Goal: Check status: Check status

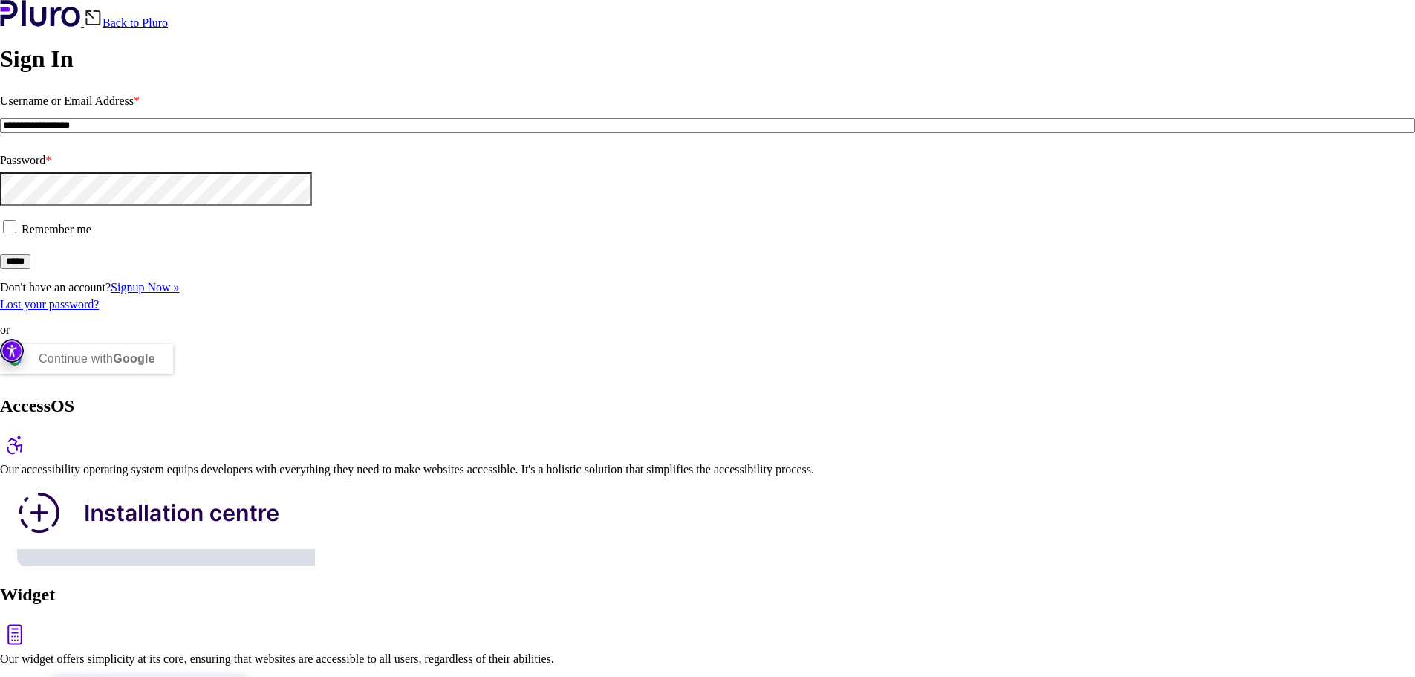
click at [30, 269] on input "*****" at bounding box center [15, 261] width 30 height 15
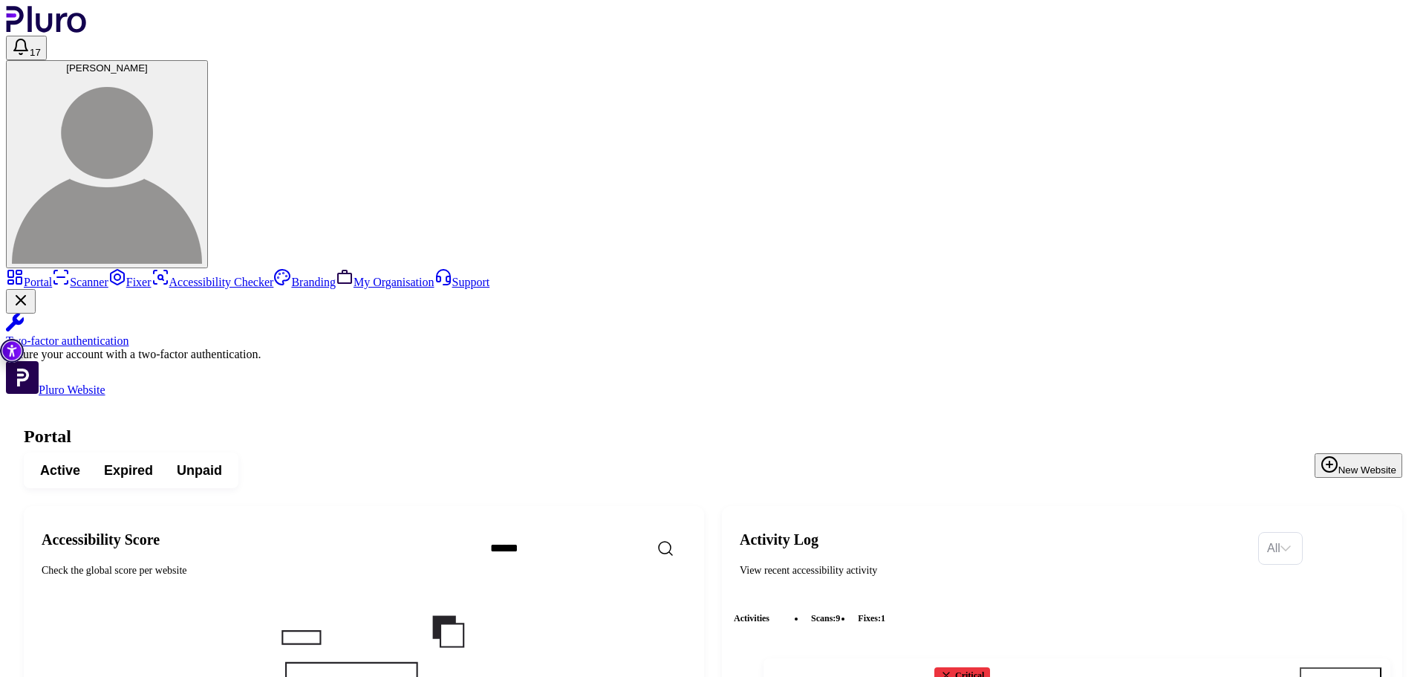
click at [148, 62] on span "[PERSON_NAME]" at bounding box center [107, 67] width 82 height 11
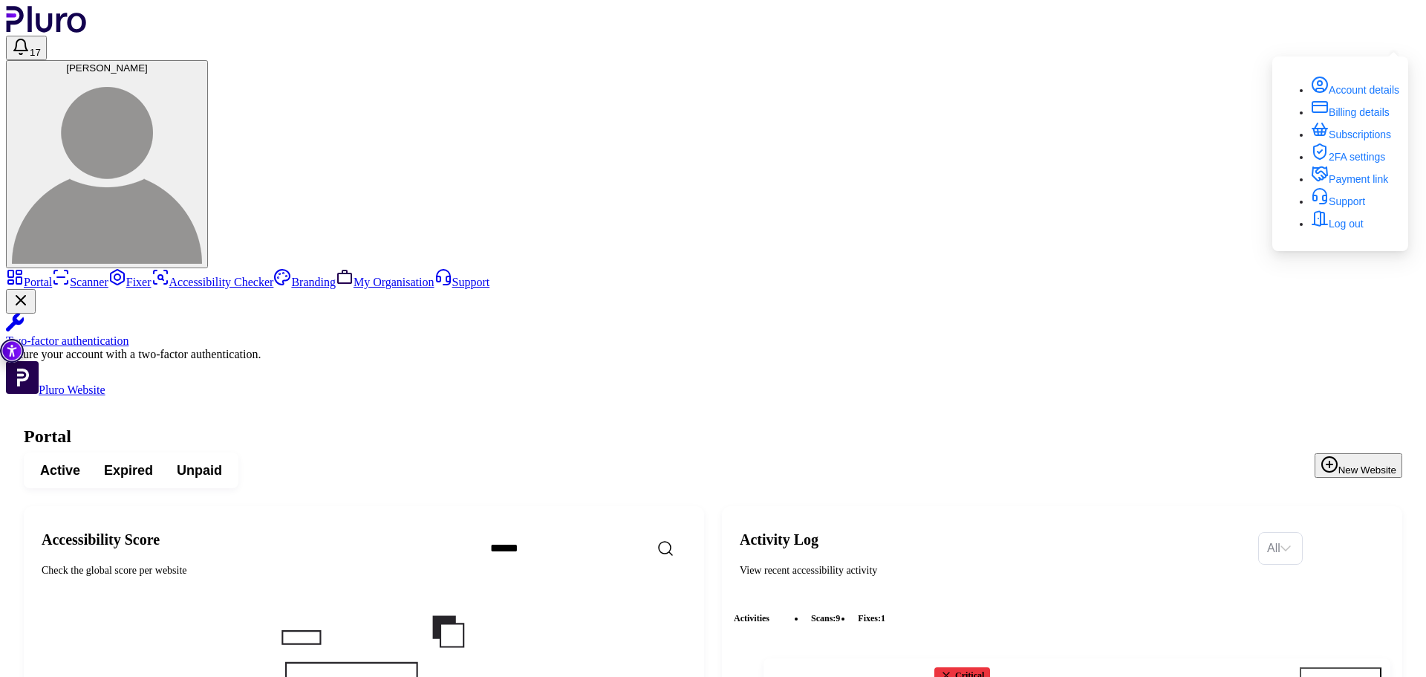
click at [336, 288] on link "My Organisation" at bounding box center [385, 282] width 99 height 13
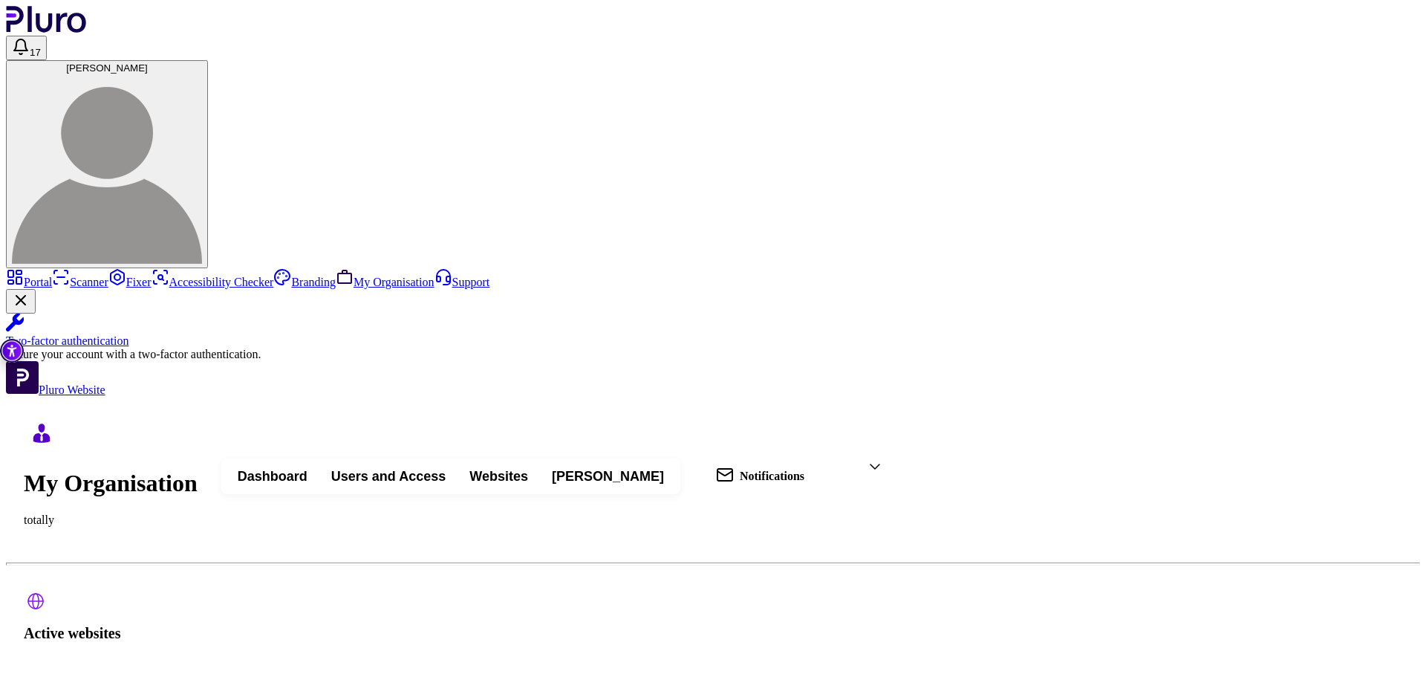
click at [446, 467] on span "Users and Access" at bounding box center [388, 476] width 114 height 18
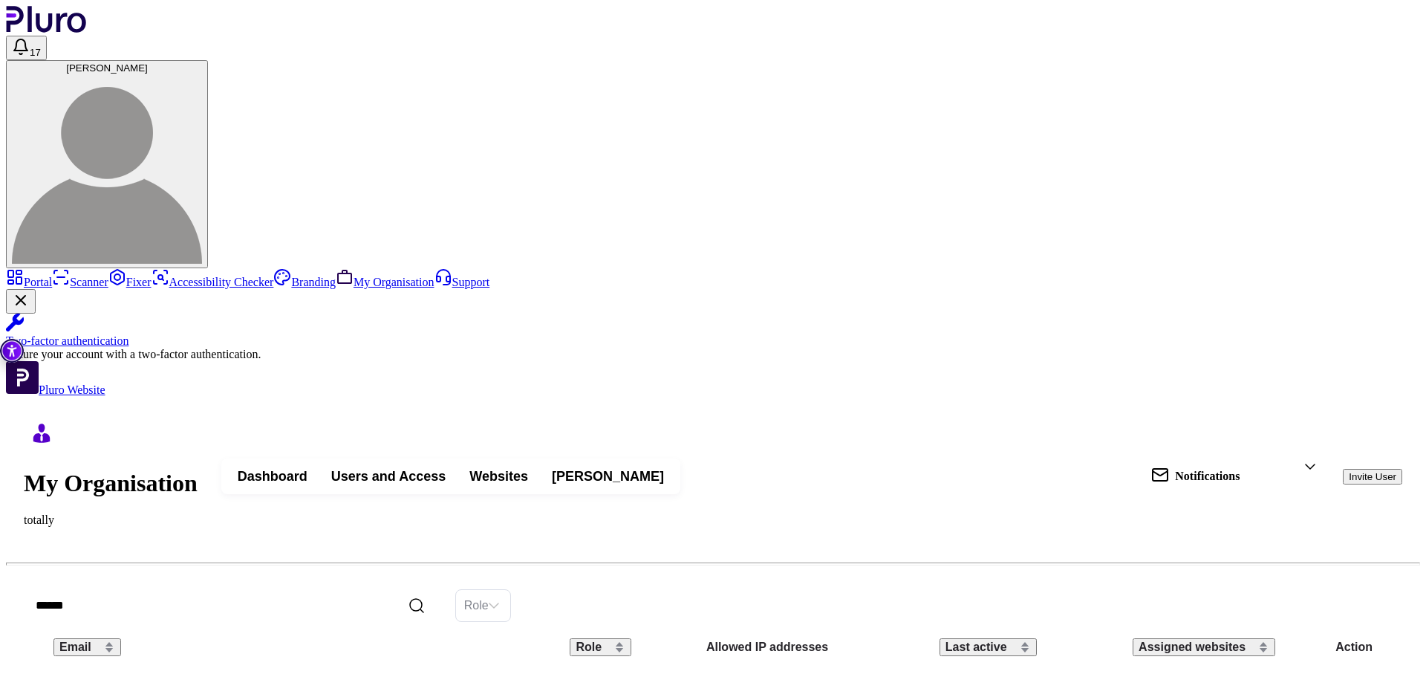
click at [528, 467] on span "Websites" at bounding box center [498, 476] width 59 height 18
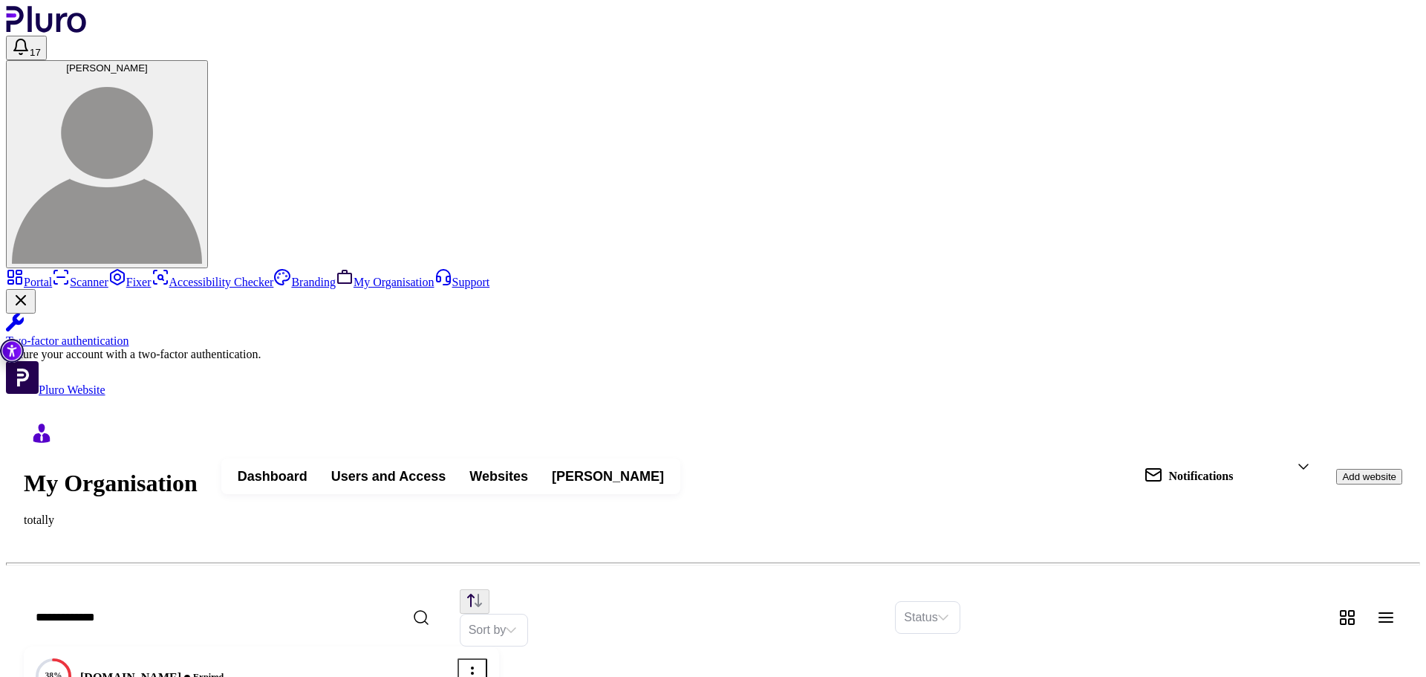
click at [446, 467] on span "Users and Access" at bounding box center [388, 476] width 114 height 18
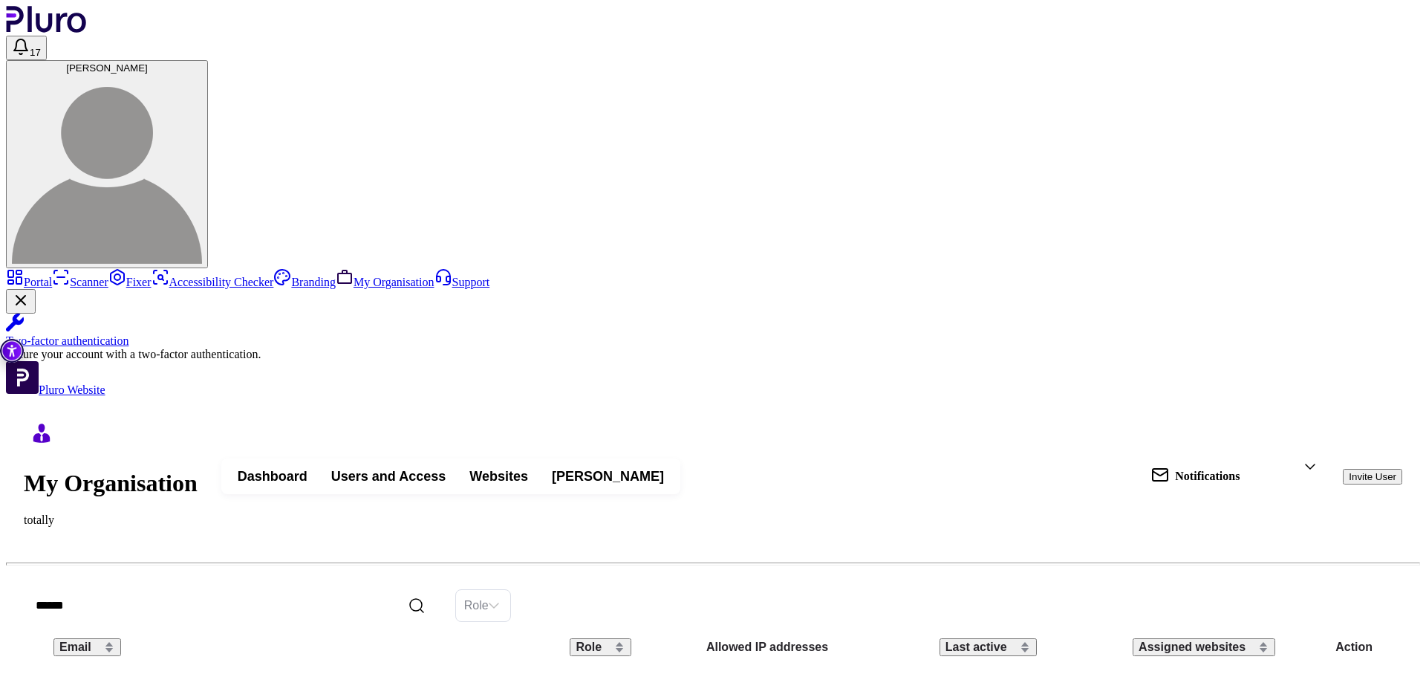
click at [1249, 449] on div "Notifications" at bounding box center [1235, 476] width 192 height 55
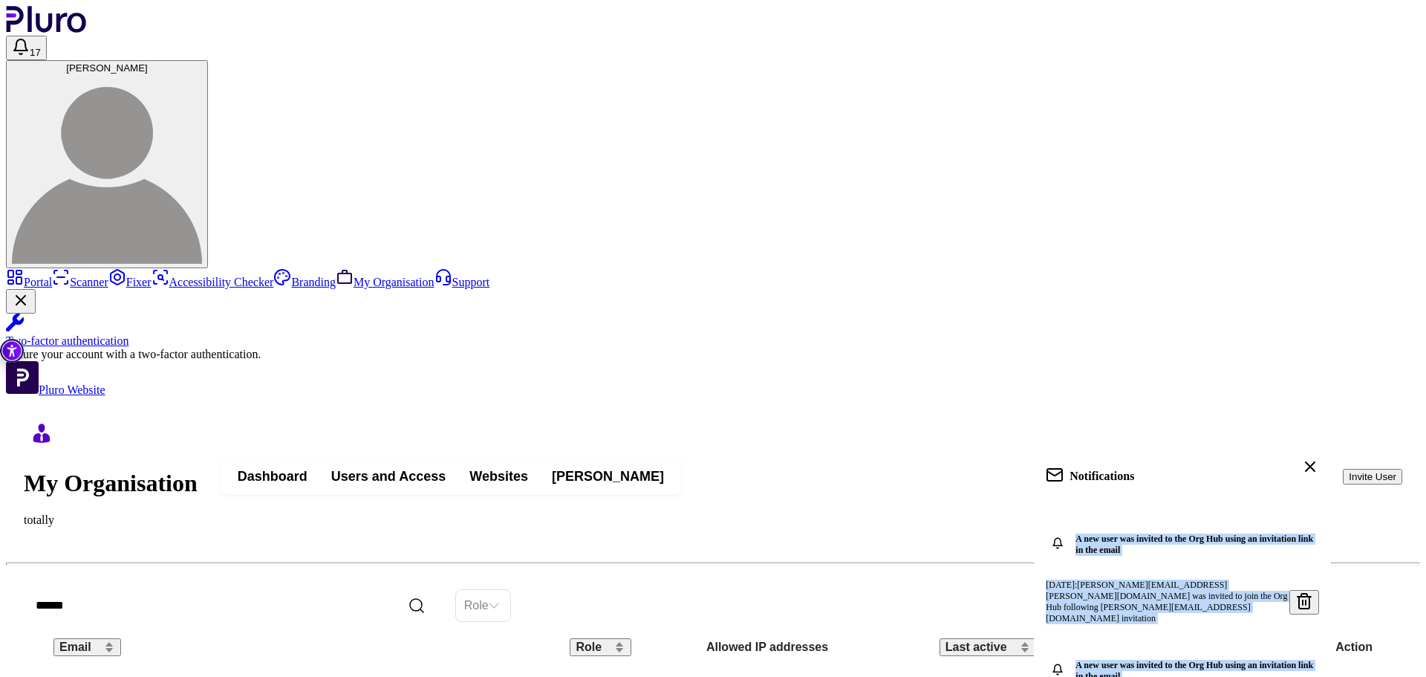
drag, startPoint x: 1024, startPoint y: 146, endPoint x: 1229, endPoint y: 272, distance: 240.4
click at [1229, 504] on div "A new user was invited to the Org Hub using an invitation link in the email 15.…" at bounding box center [1182, 627] width 297 height 247
click at [1356, 469] on button "Invite User" at bounding box center [1372, 477] width 59 height 16
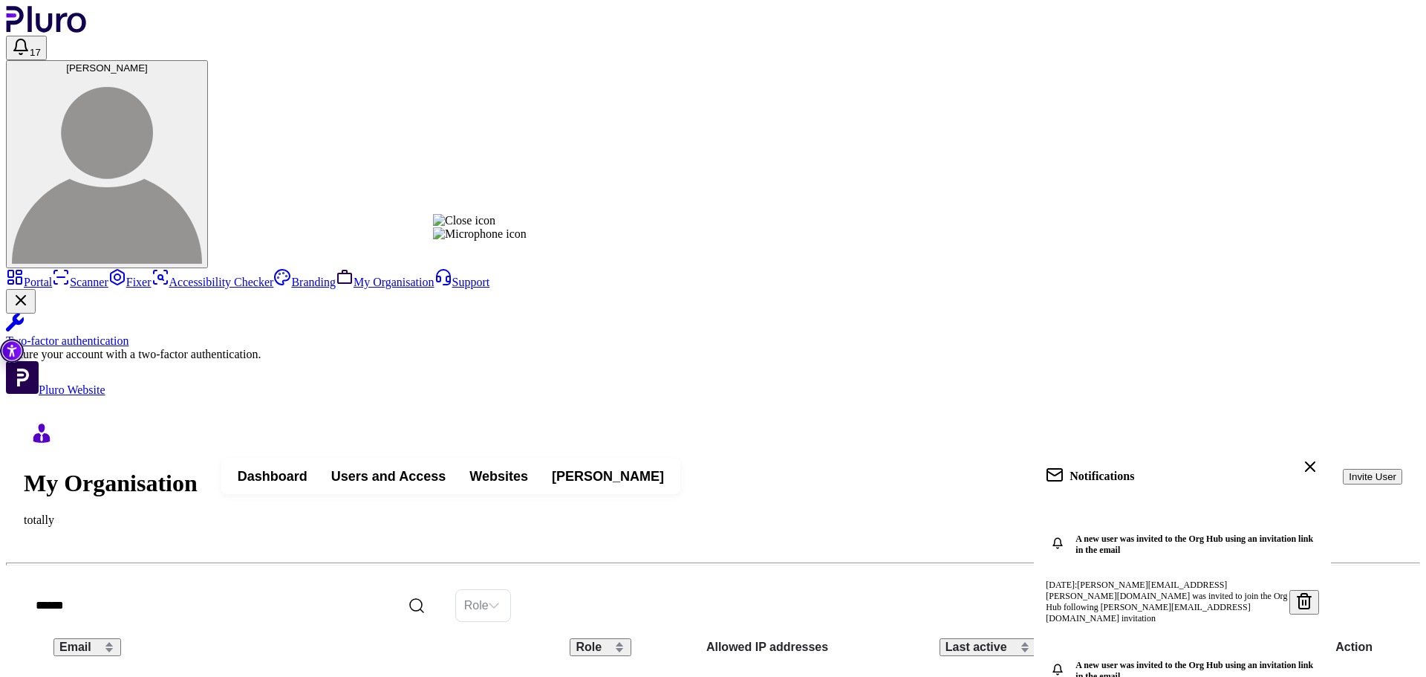
type input "**********"
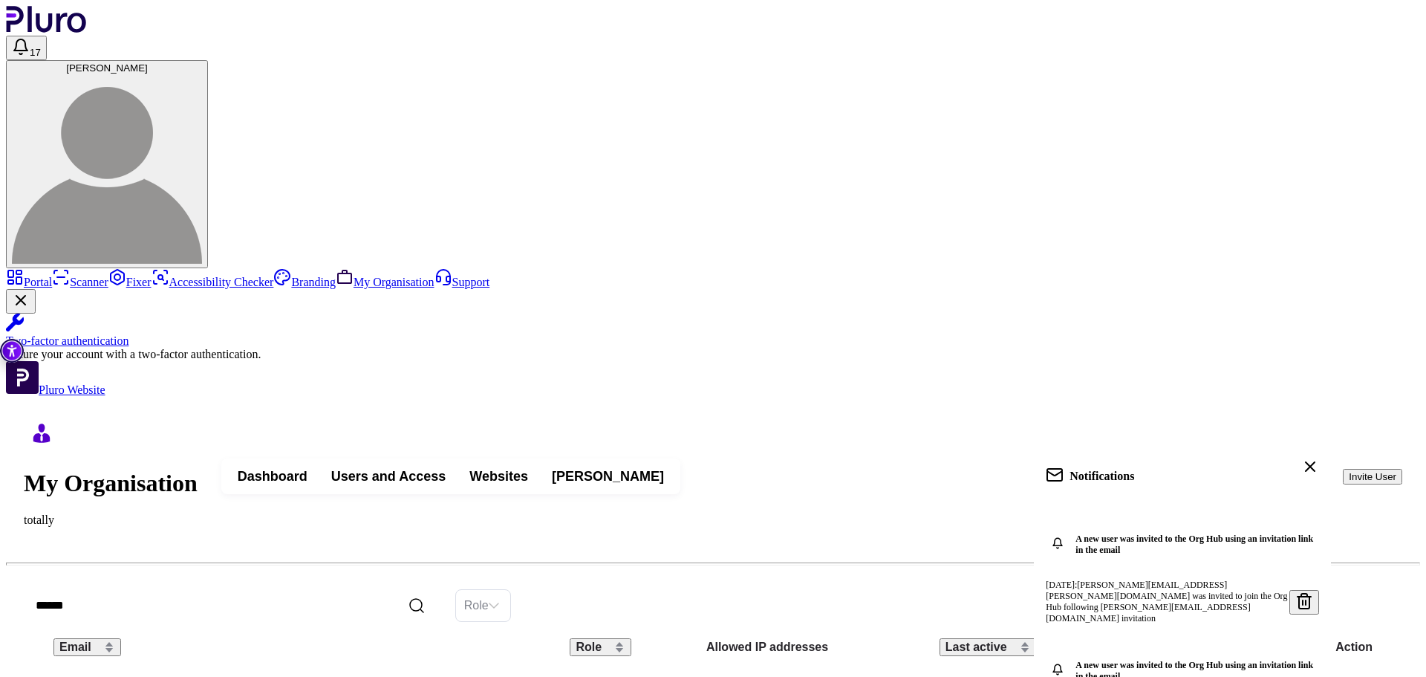
click at [1301, 458] on icon at bounding box center [1310, 467] width 18 height 18
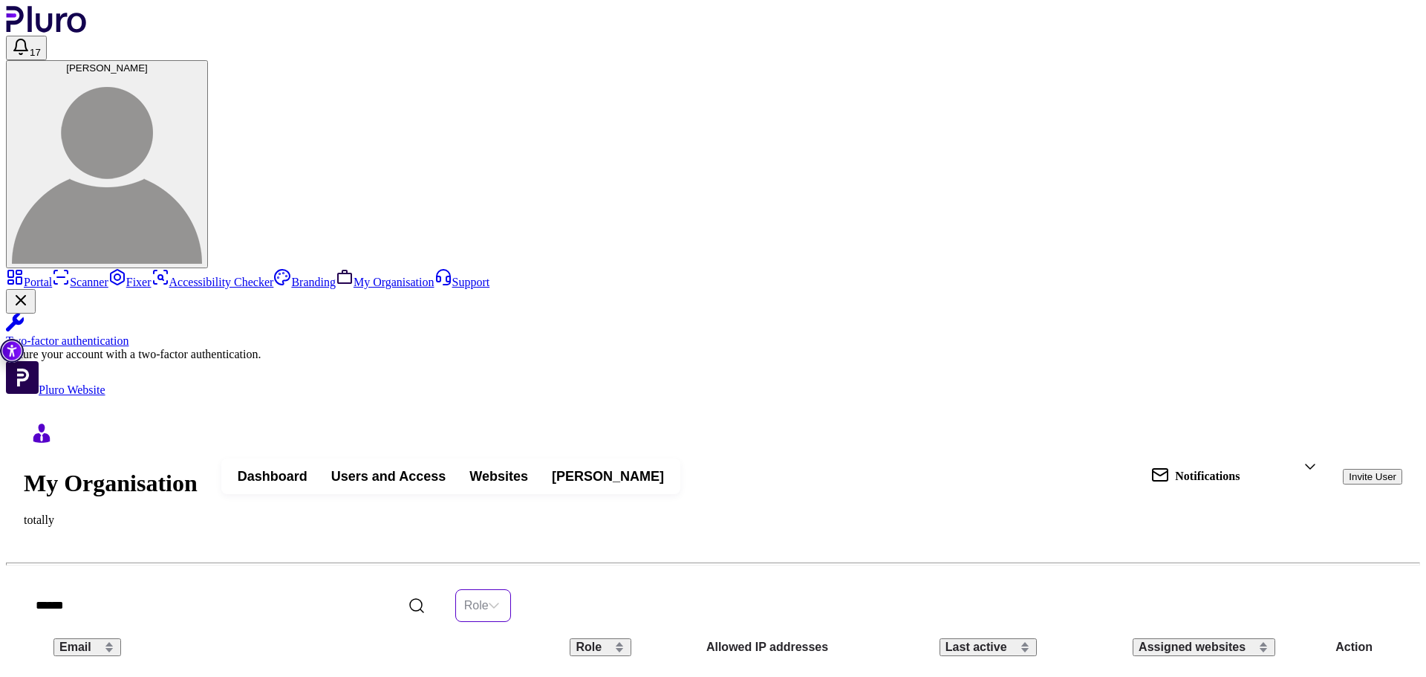
click at [489, 590] on input "search" at bounding box center [476, 605] width 25 height 31
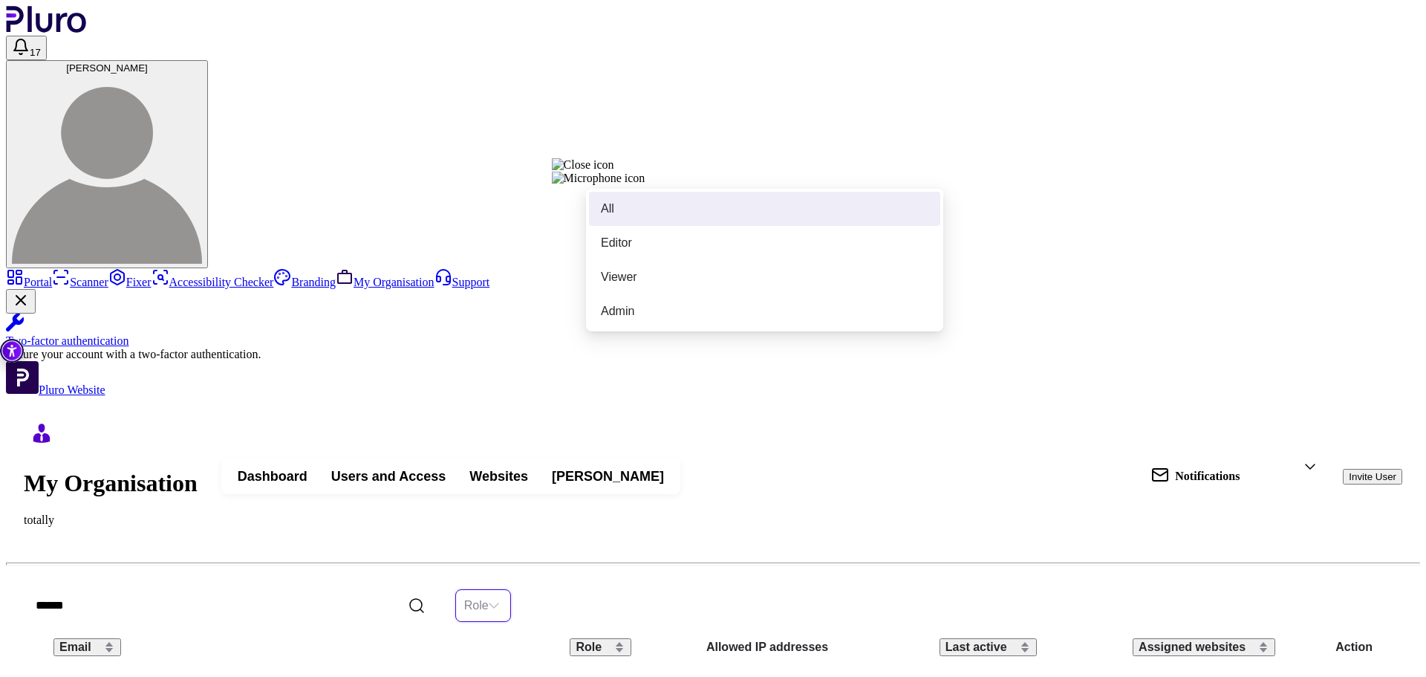
click at [799, 414] on div "My Organisation totally Dashboard Users and Access Websites Billings Notificati…" at bounding box center [713, 581] width 1379 height 334
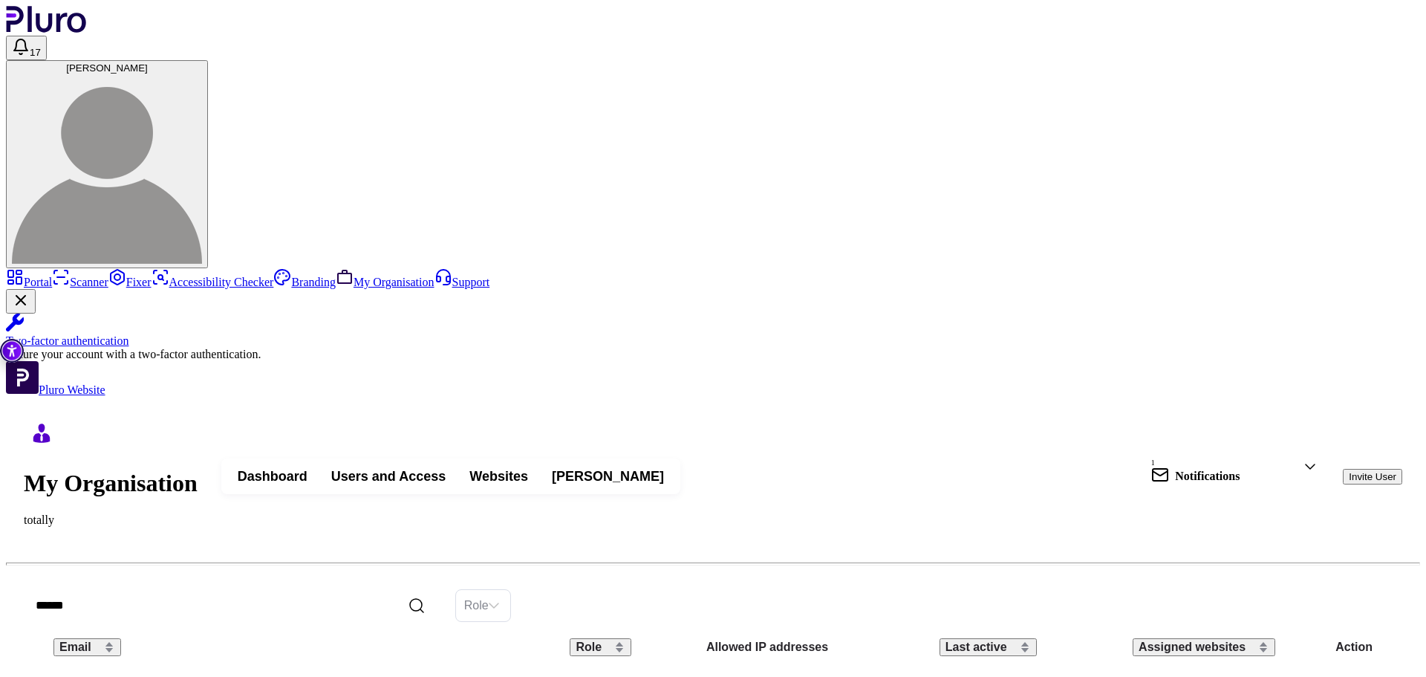
click at [108, 276] on link "Fixer" at bounding box center [129, 282] width 43 height 13
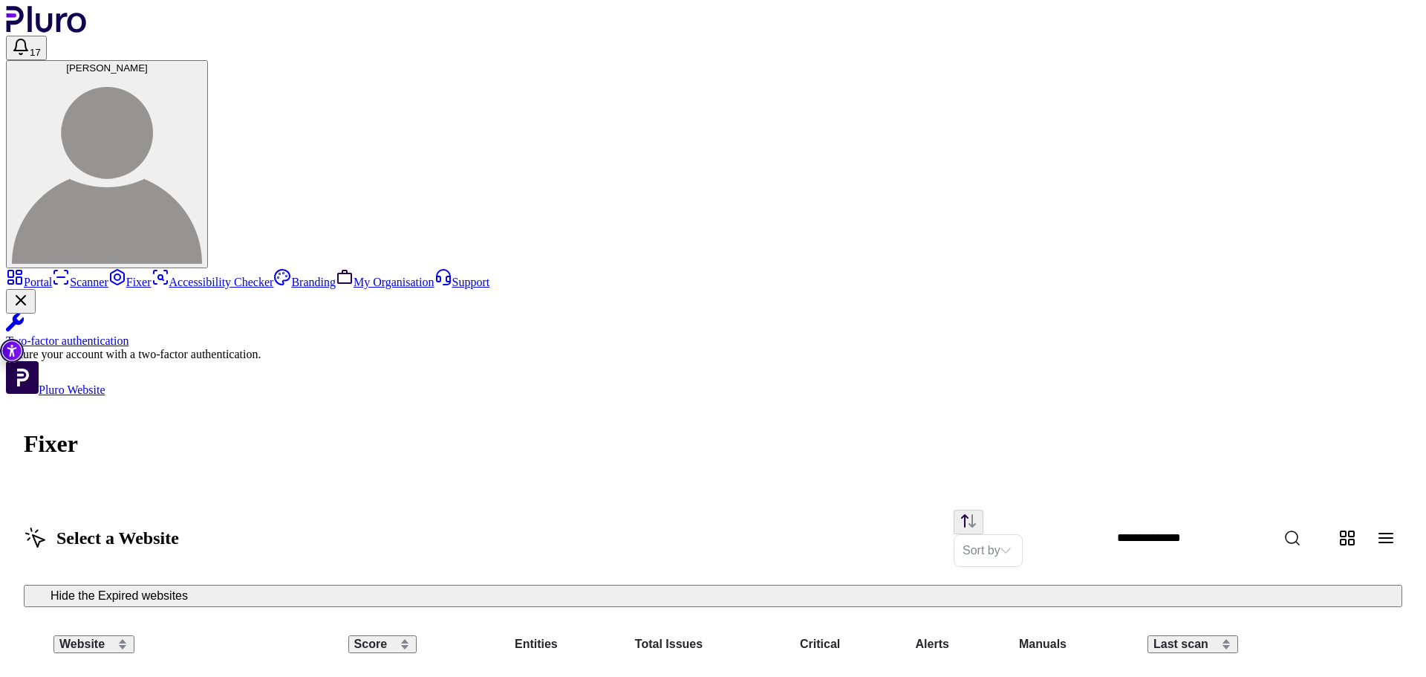
click at [108, 276] on link "Scanner" at bounding box center [80, 282] width 56 height 13
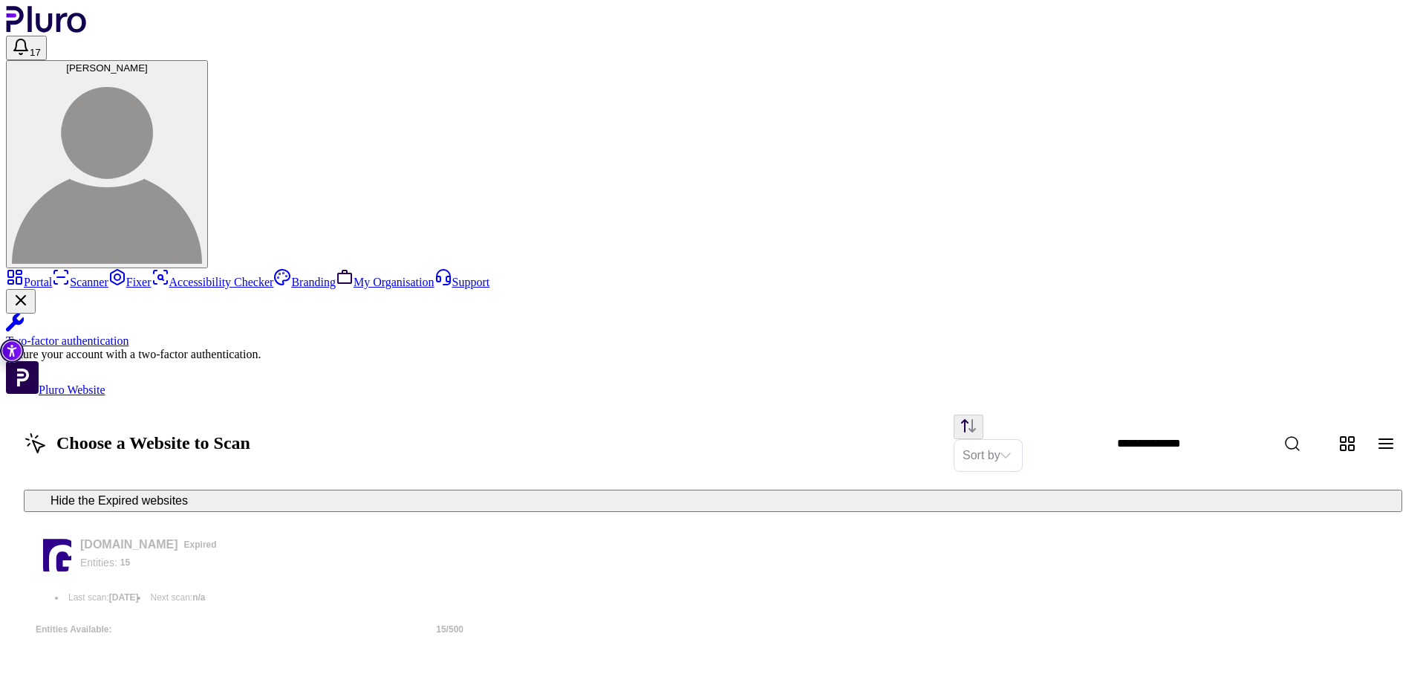
click at [52, 276] on link "Portal" at bounding box center [29, 282] width 46 height 13
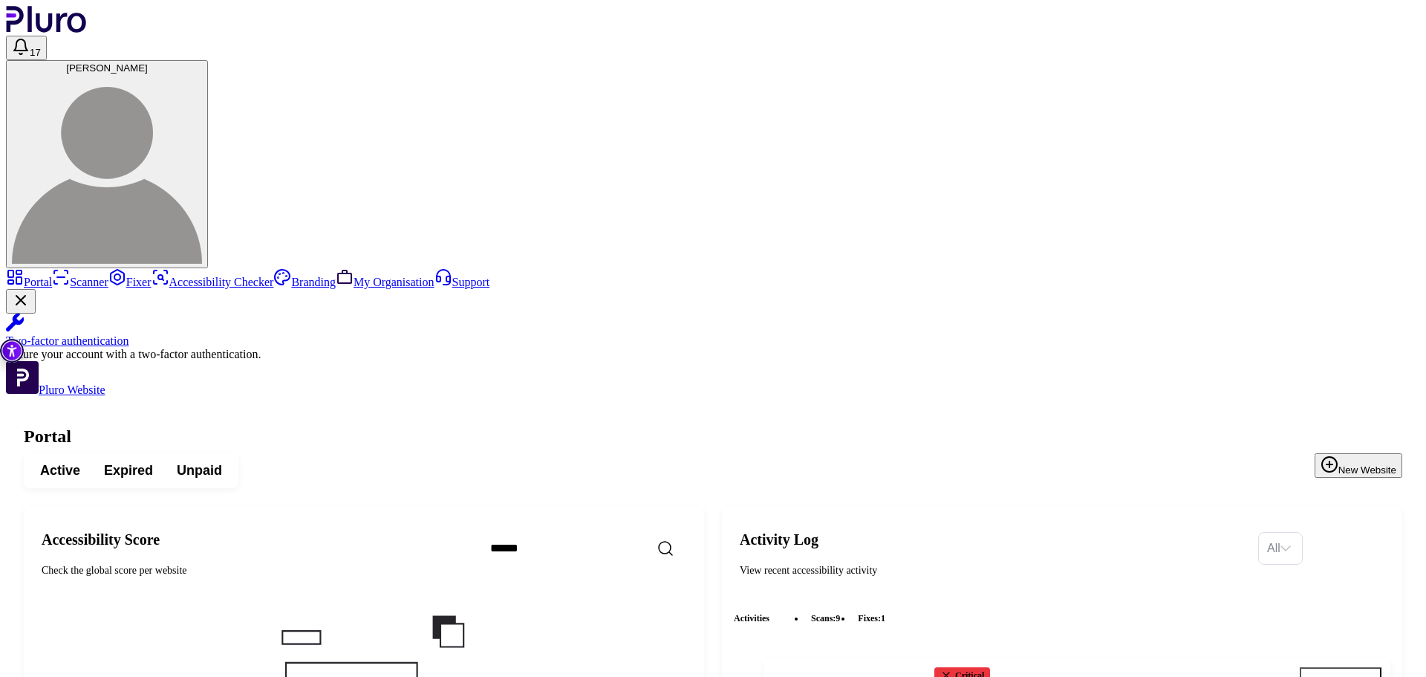
click at [108, 276] on link "Fixer" at bounding box center [129, 282] width 43 height 13
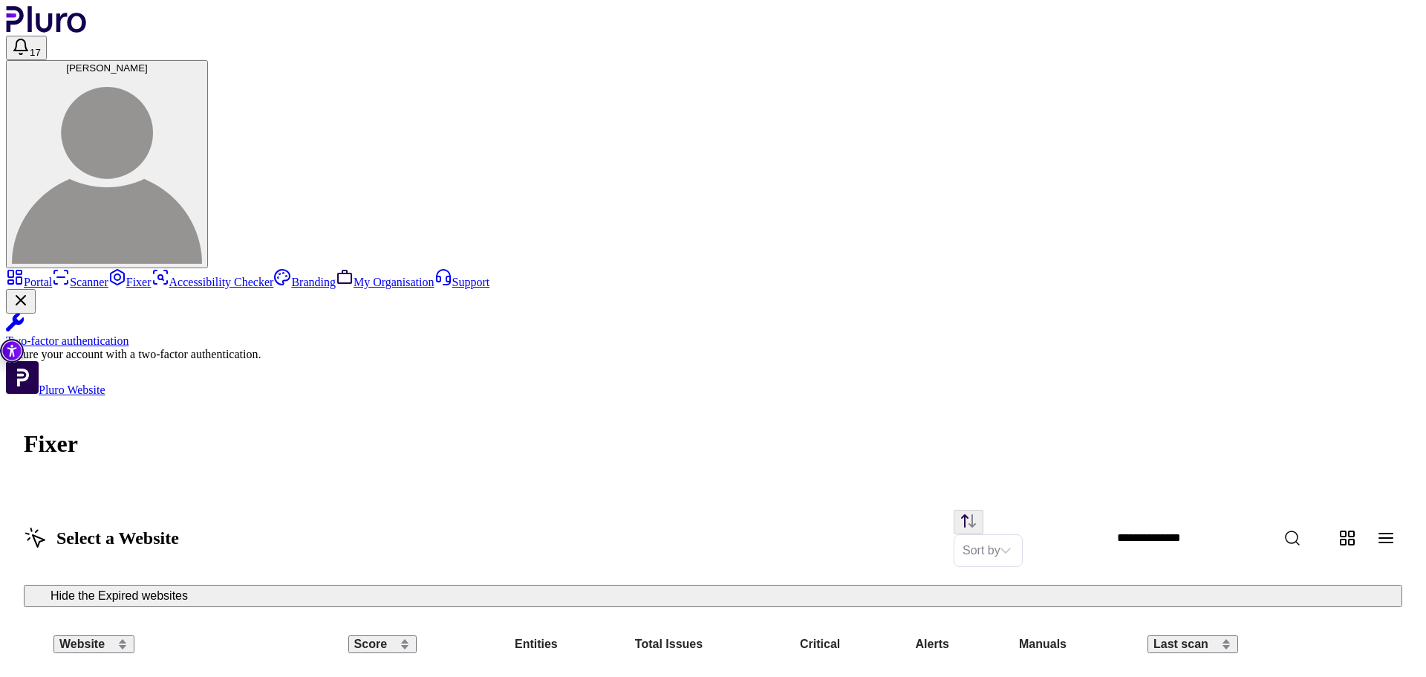
click at [148, 62] on span "[PERSON_NAME]" at bounding box center [107, 67] width 82 height 11
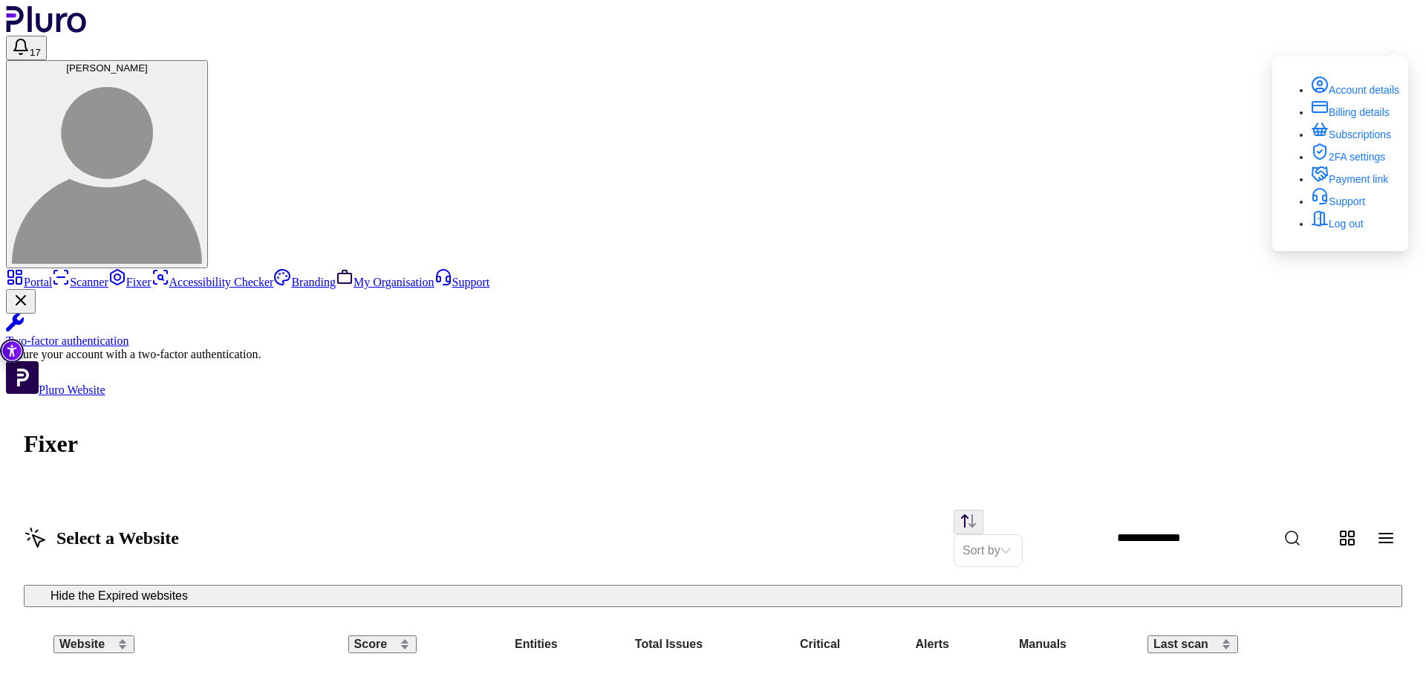
click at [997, 619] on div "Website Score Entities Total Issues Critical Alerts Manuals Last scan [DOMAIN_N…" at bounding box center [713, 685] width 1414 height 132
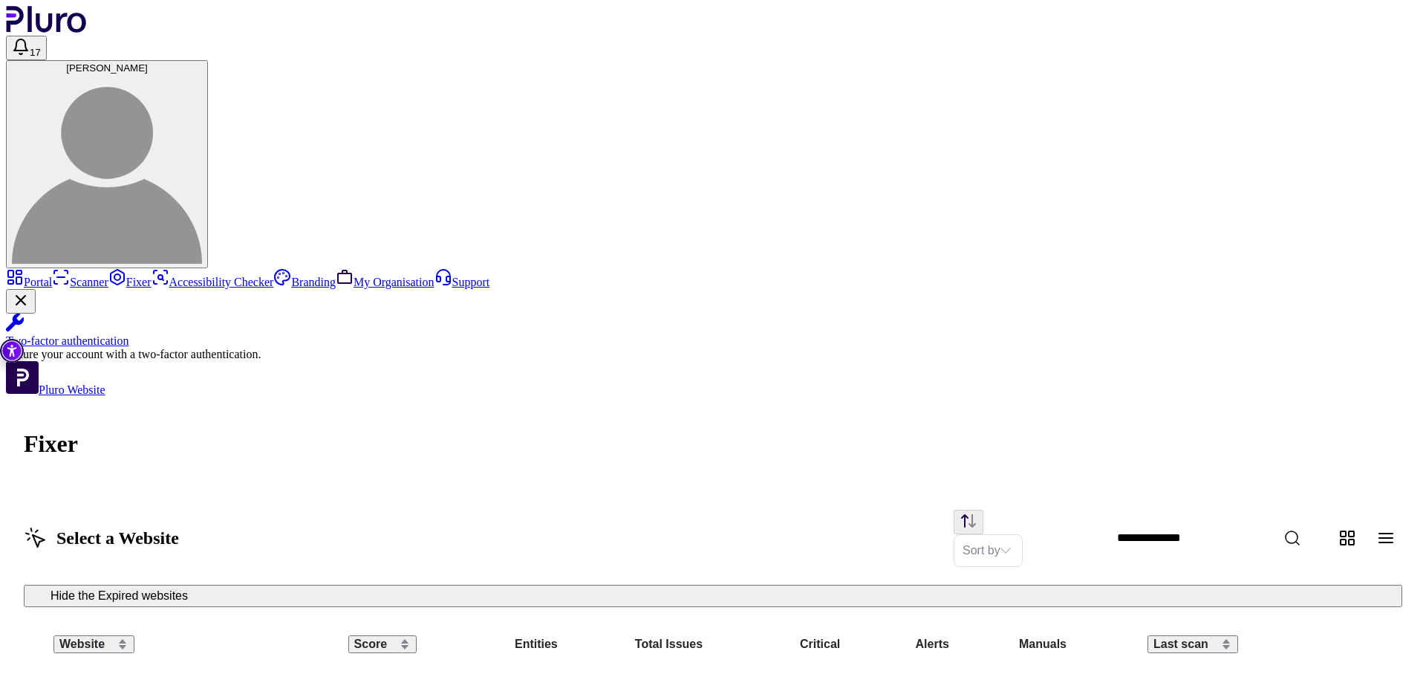
click at [59, 276] on link "Scanner" at bounding box center [80, 282] width 56 height 13
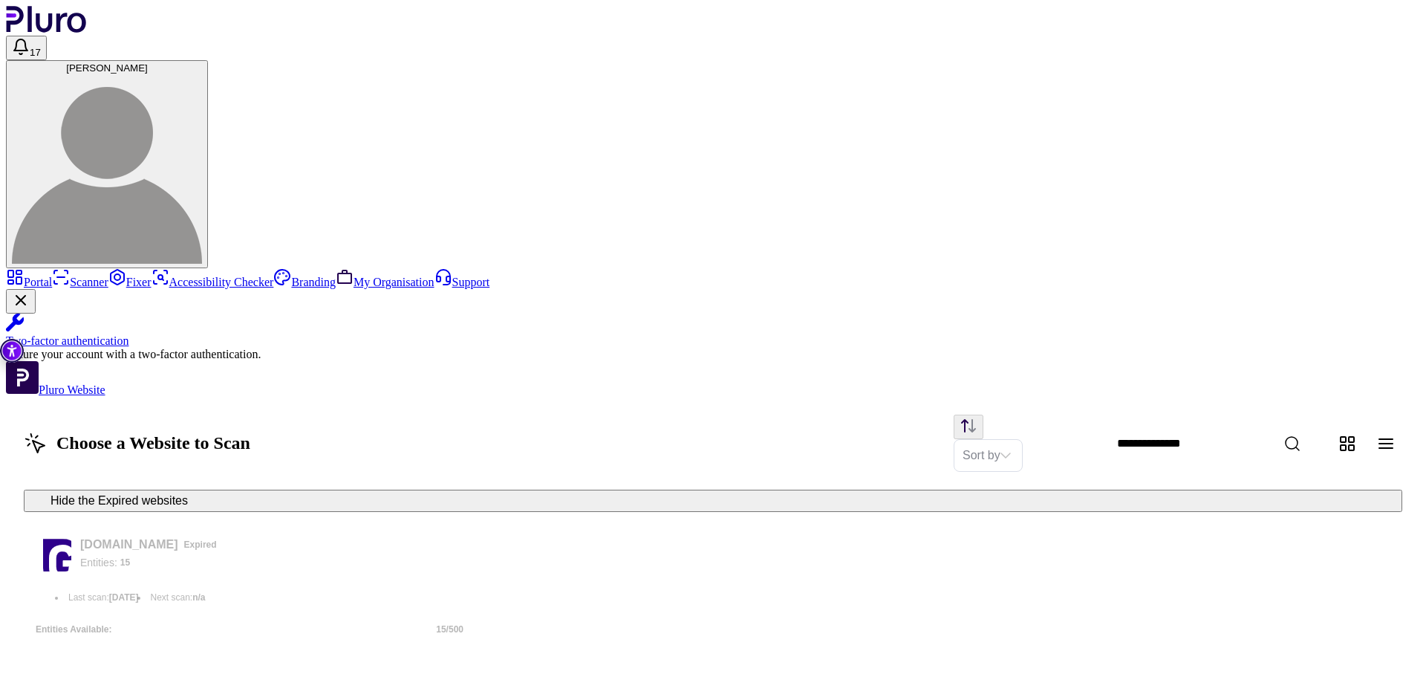
click at [52, 276] on link "Portal" at bounding box center [29, 282] width 46 height 13
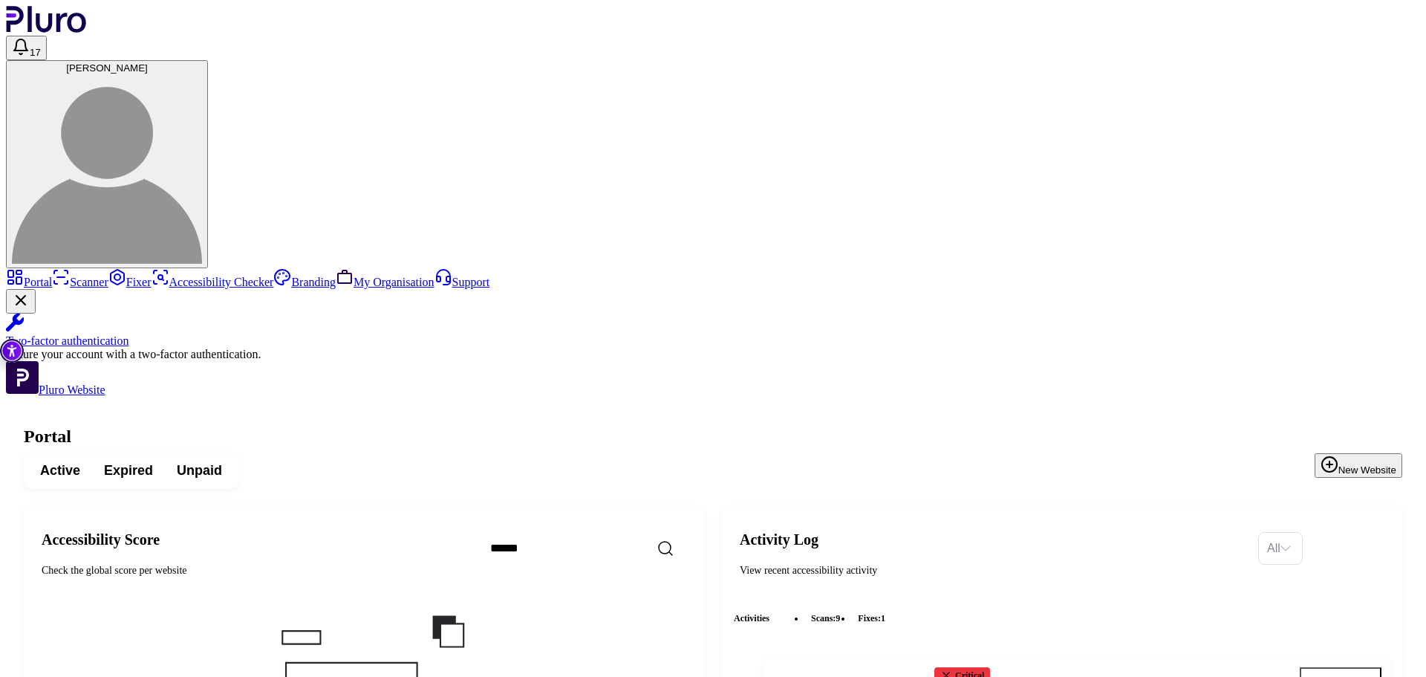
click at [152, 276] on link "Accessibility Checker" at bounding box center [213, 282] width 123 height 13
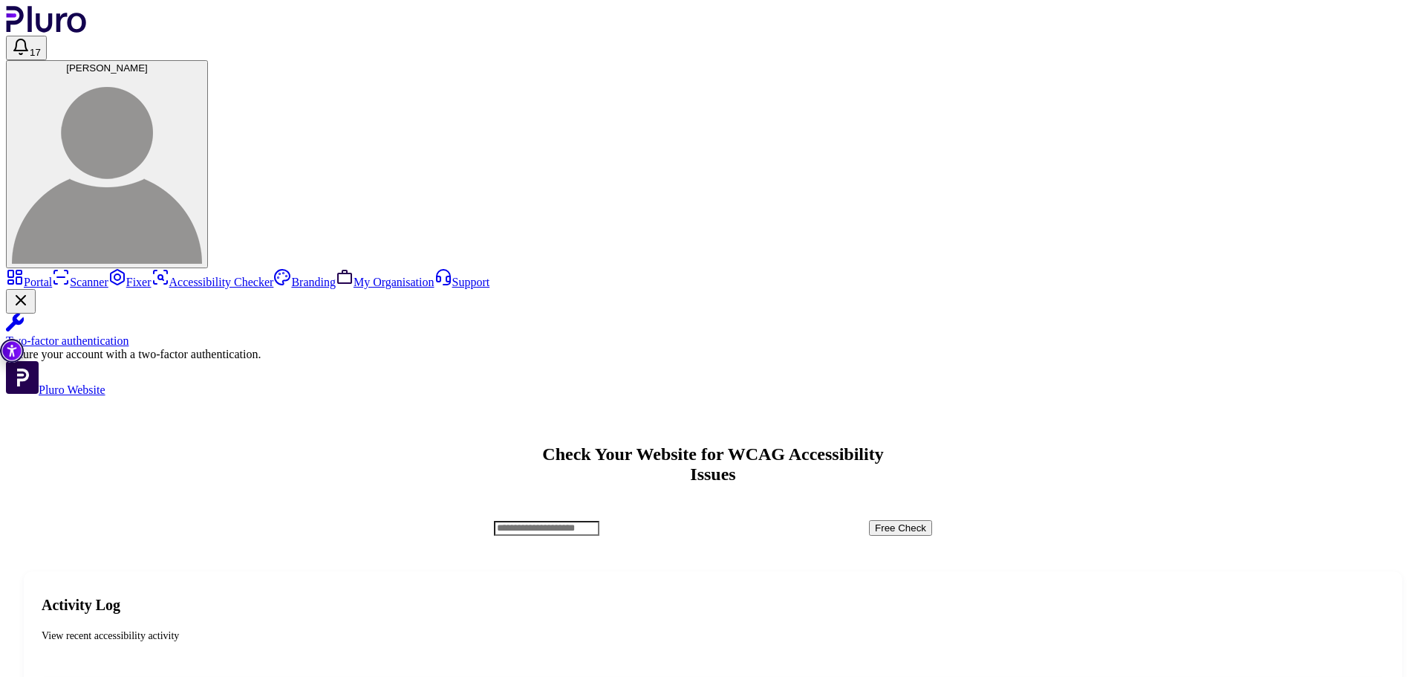
click at [52, 276] on link "Portal" at bounding box center [29, 282] width 46 height 13
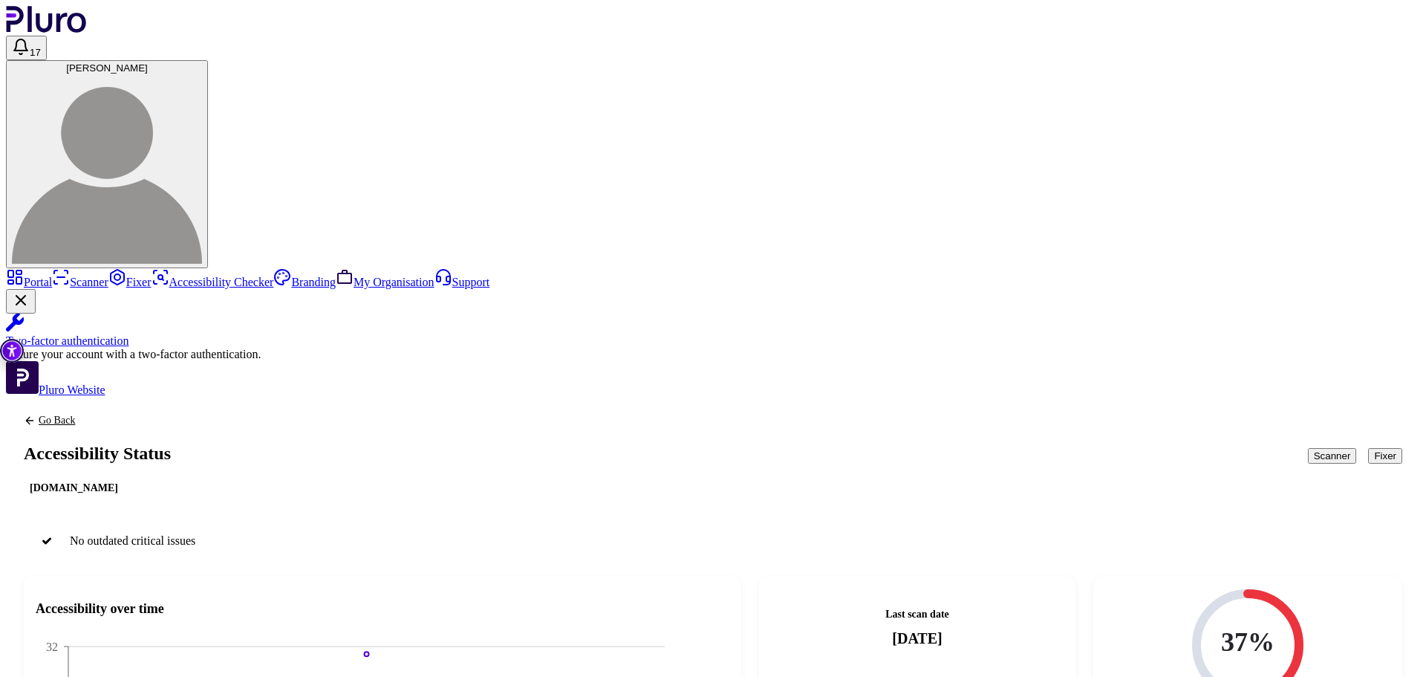
scroll to position [149, 0]
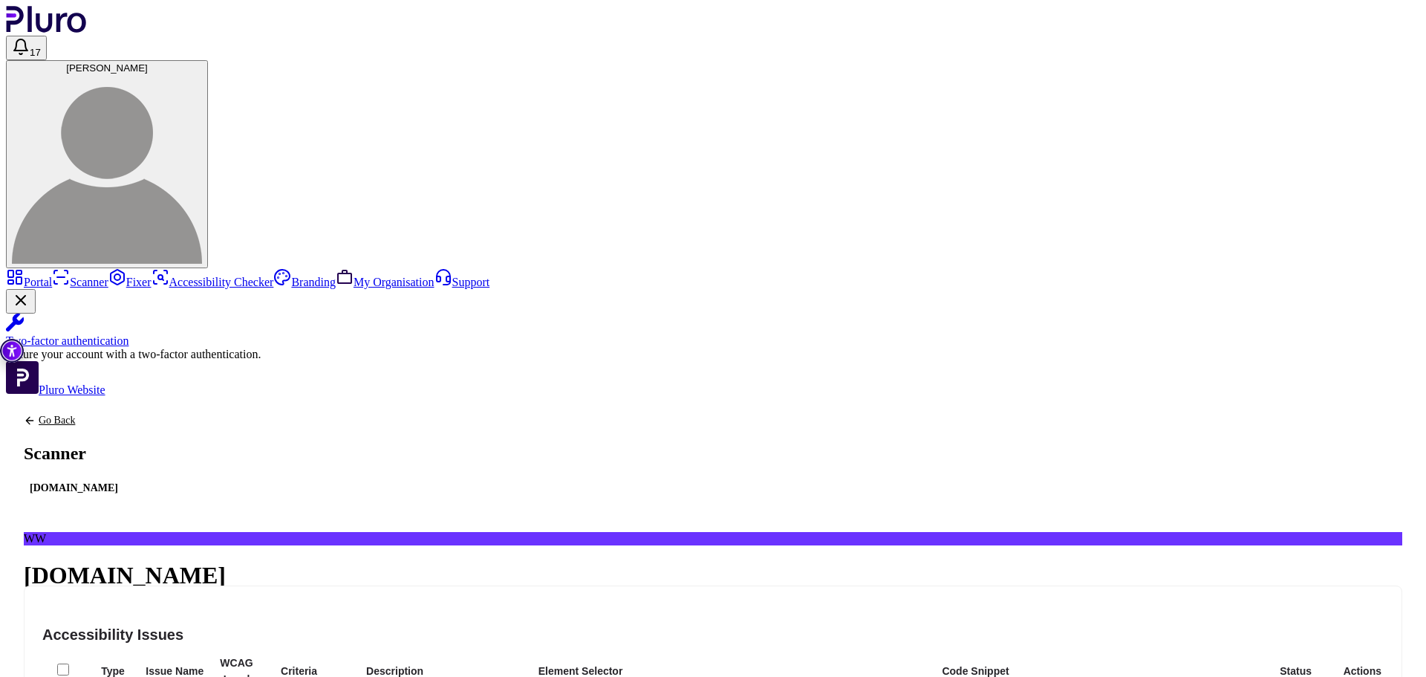
scroll to position [781, 0]
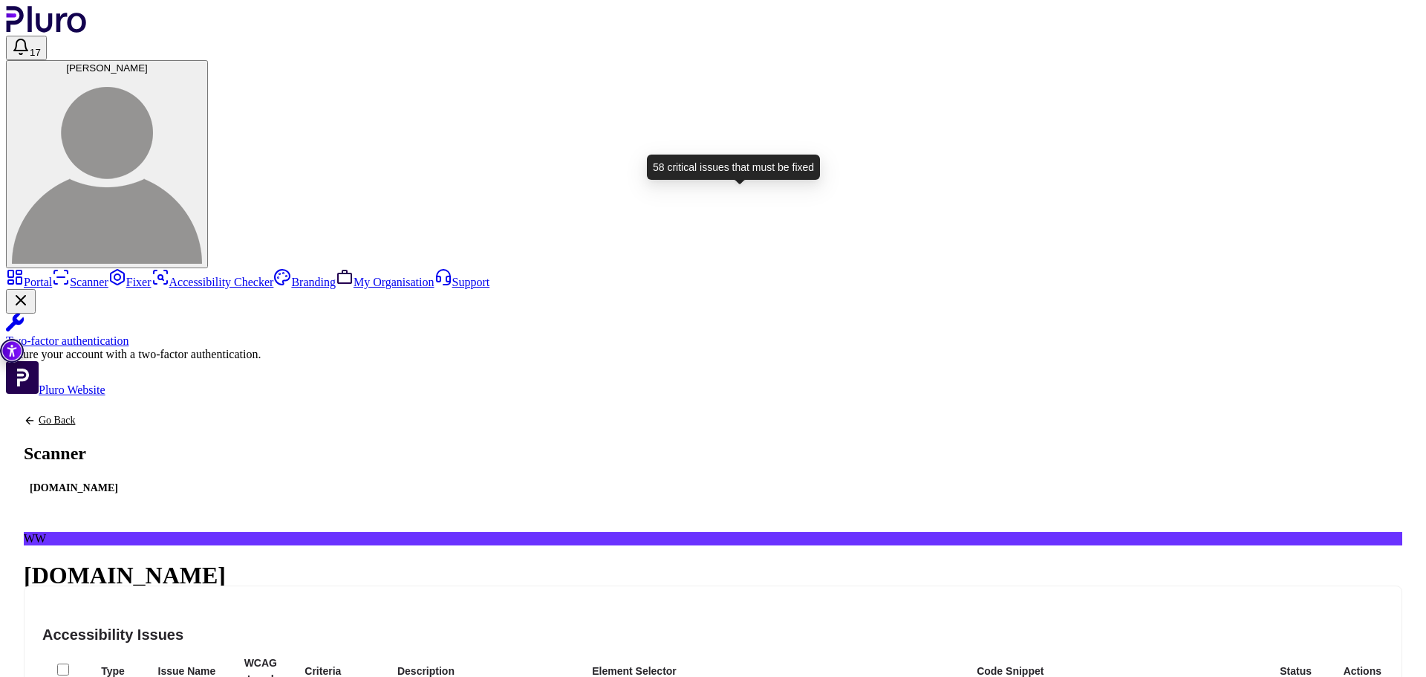
click at [160, 637] on span "Critical" at bounding box center [144, 642] width 30 height 11
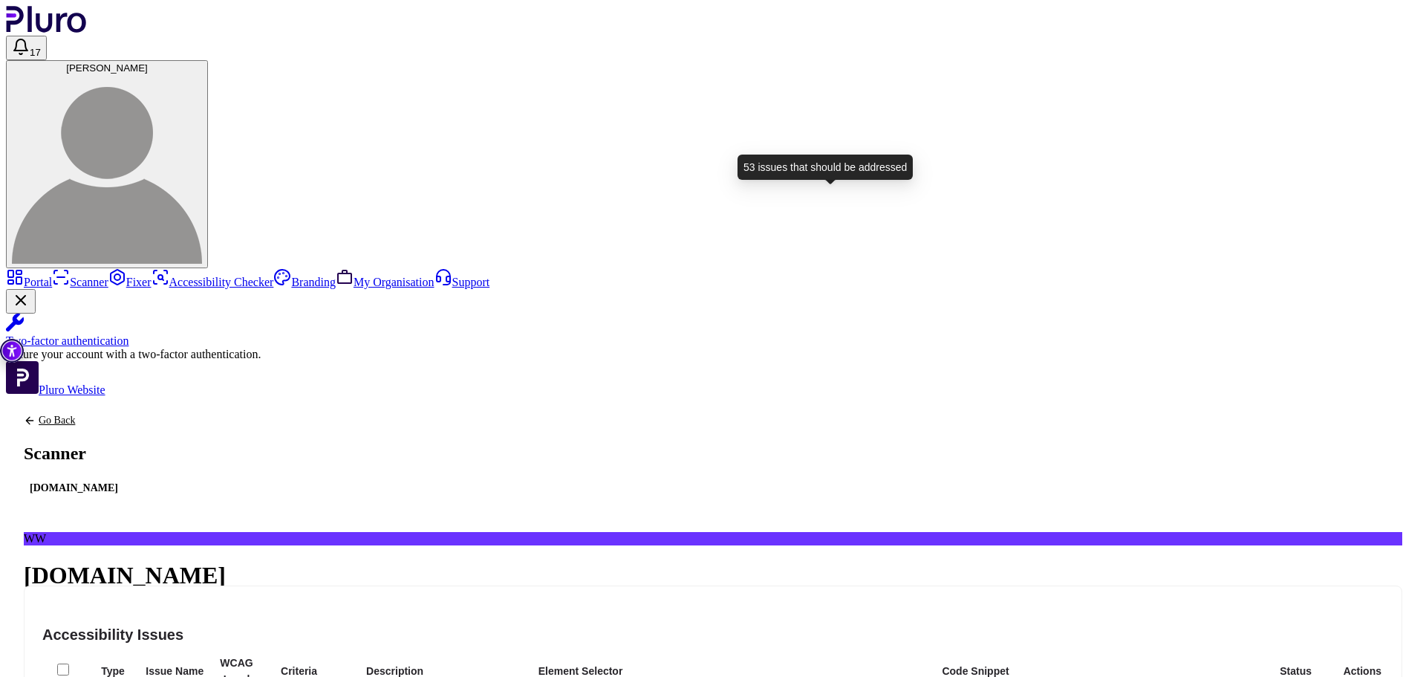
click at [216, 637] on span "Alerts" at bounding box center [203, 642] width 25 height 11
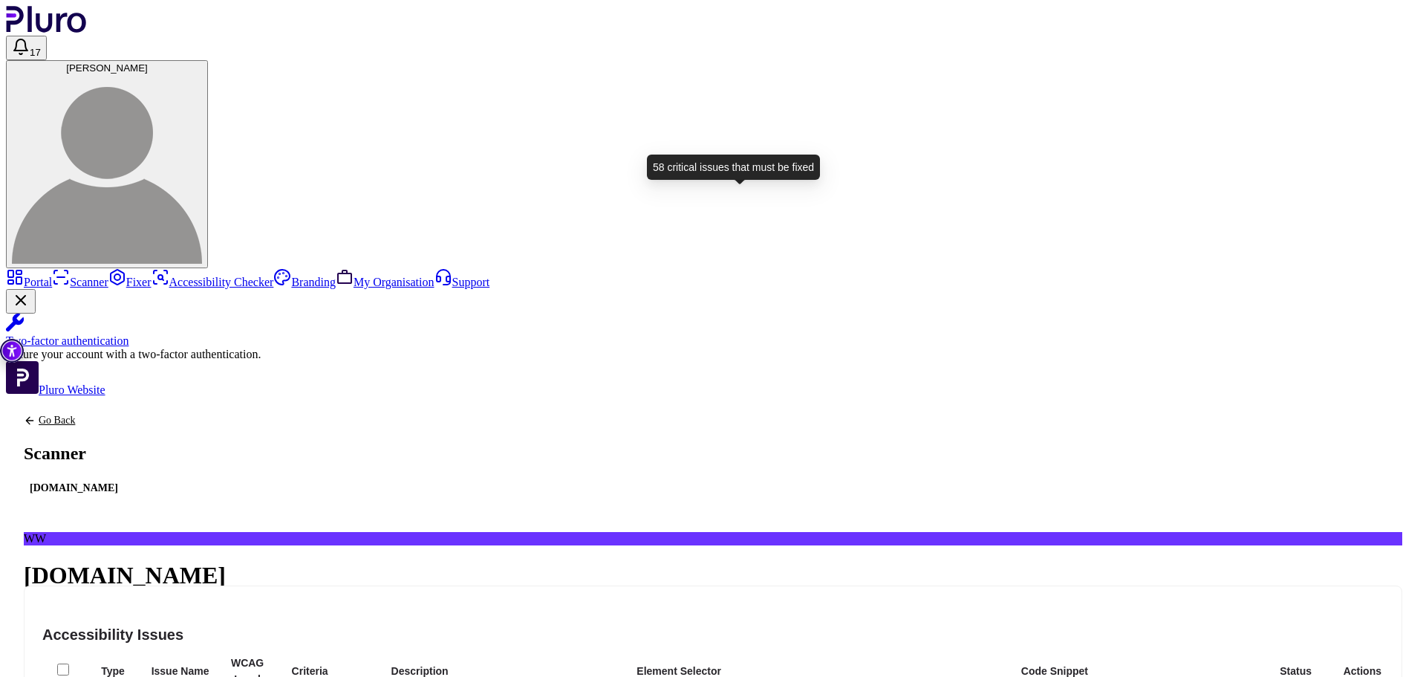
click at [165, 636] on button "58 Critical" at bounding box center [134, 643] width 62 height 14
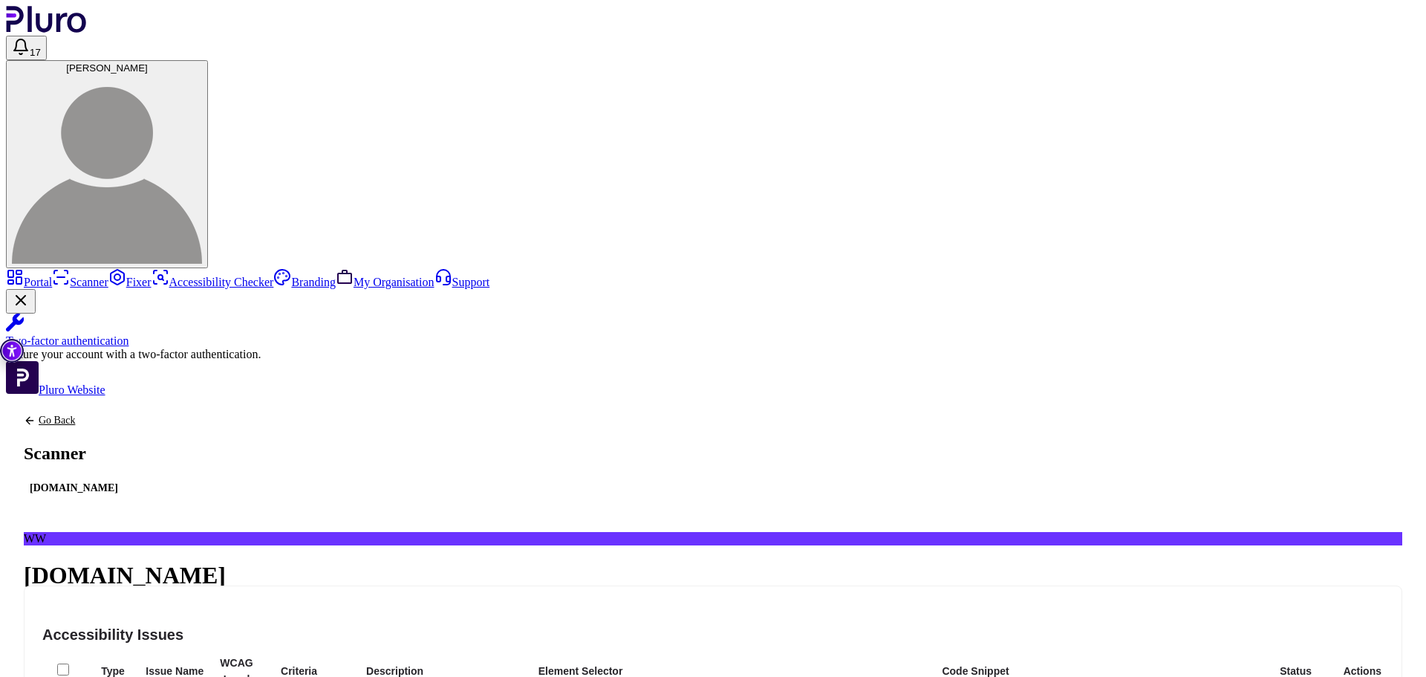
scroll to position [39, 0]
click at [110, 664] on button "Export" at bounding box center [67, 676] width 86 height 24
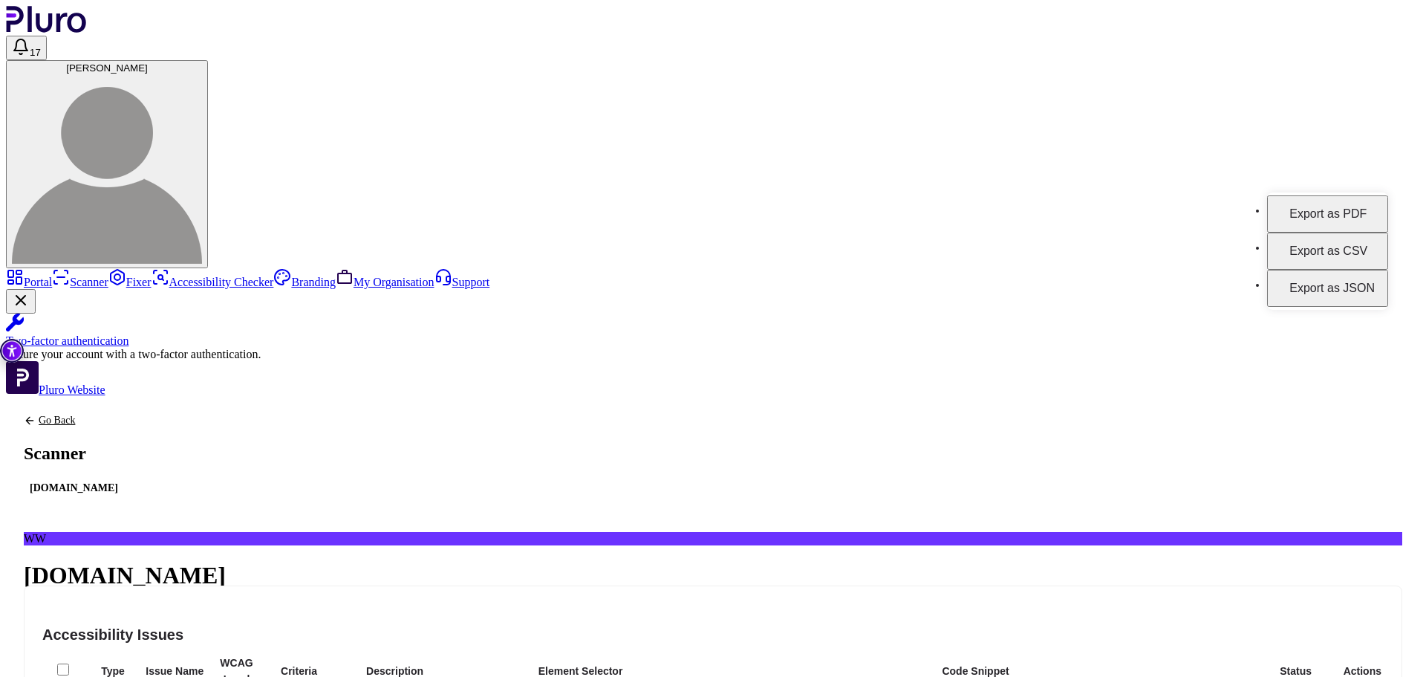
click at [459, 654] on th "Description" at bounding box center [395, 671] width 128 height 34
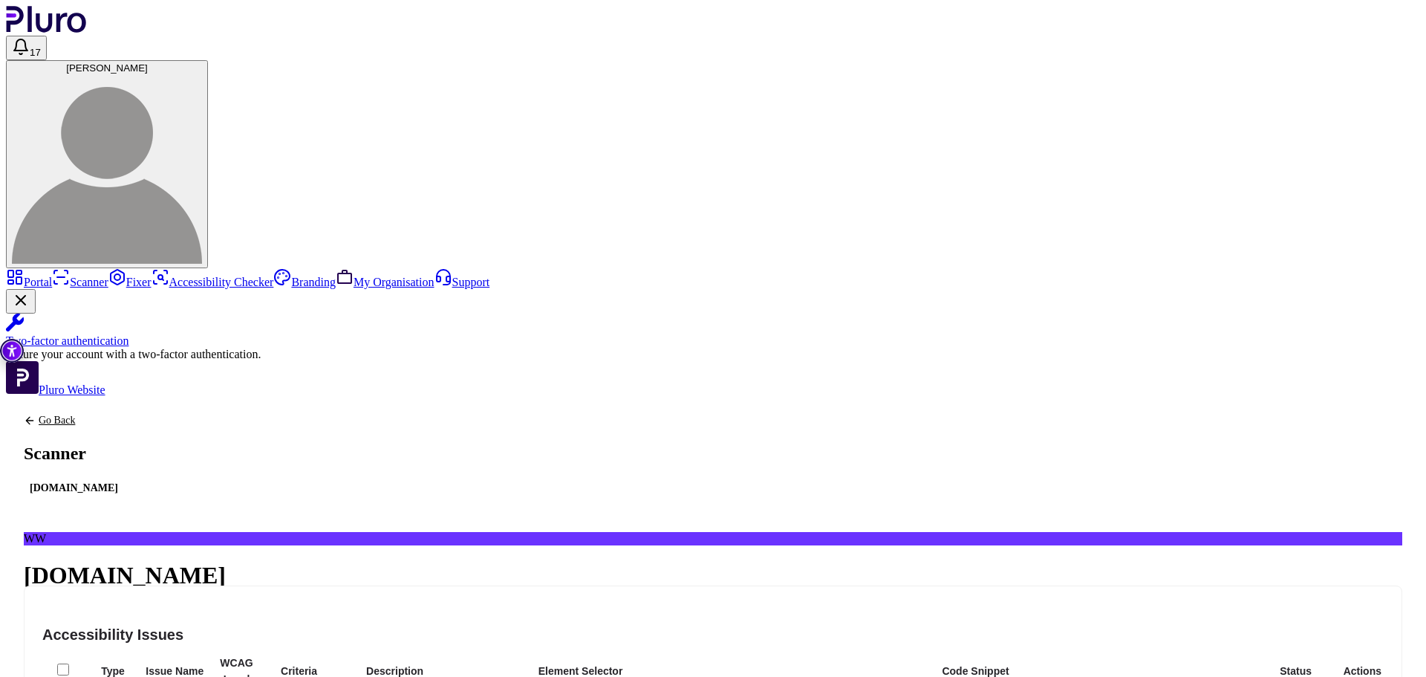
click at [52, 276] on link "Portal" at bounding box center [29, 282] width 46 height 13
